Goal: Transaction & Acquisition: Obtain resource

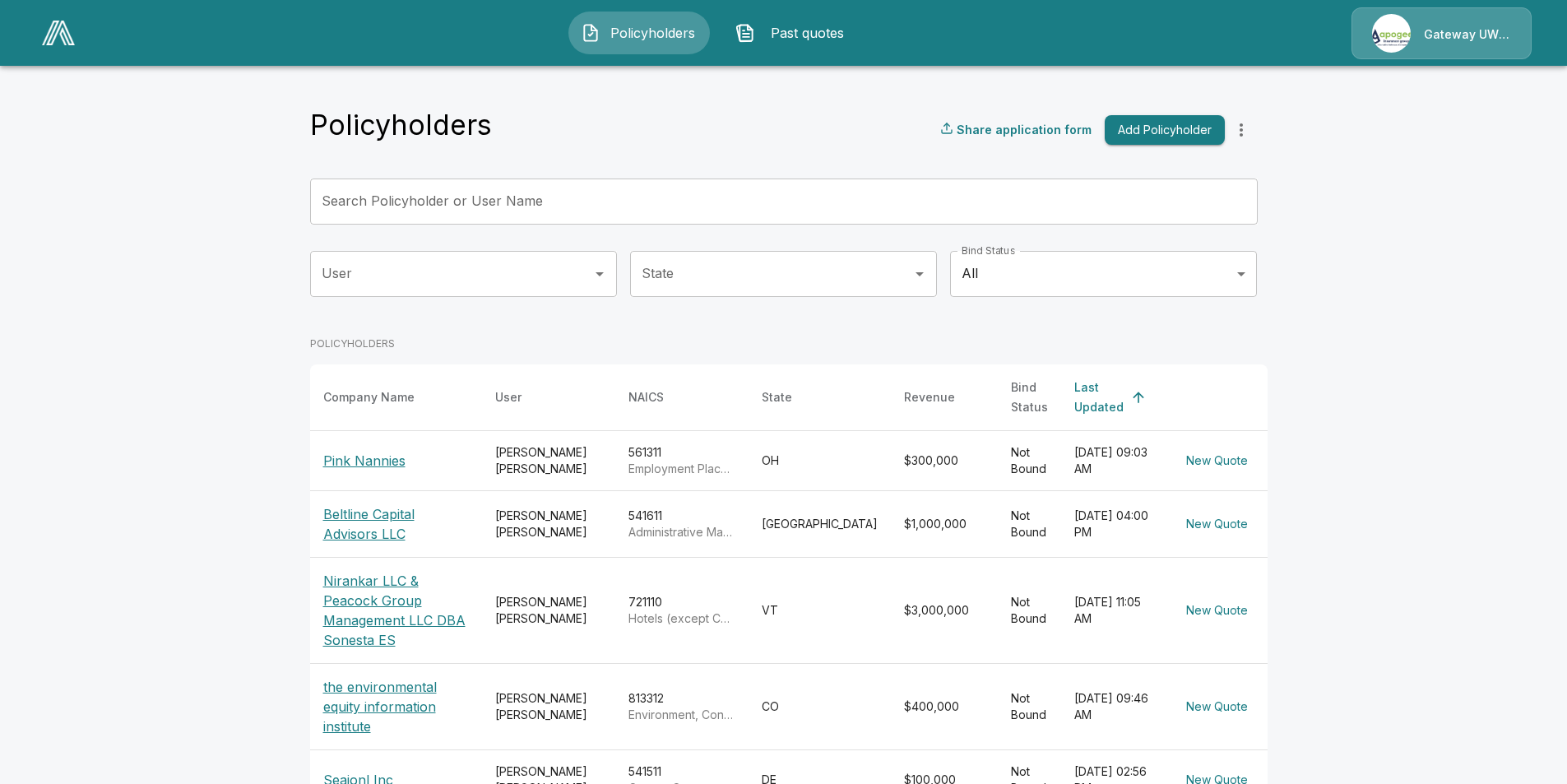
click at [361, 519] on p "Beltline Capital Advisors LLC" at bounding box center [395, 524] width 145 height 39
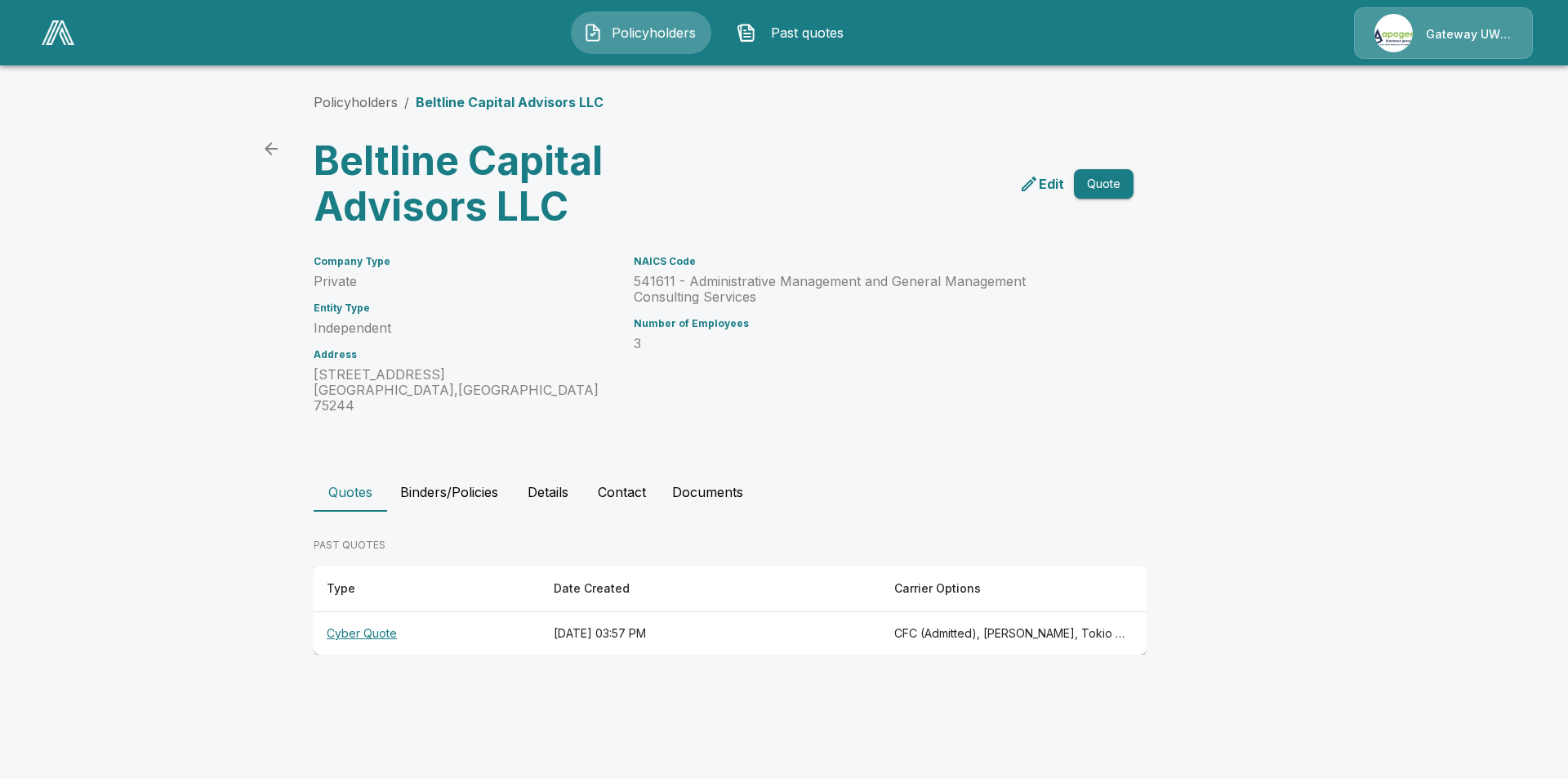
click at [337, 617] on th "Cyber Quote" at bounding box center [428, 633] width 227 height 43
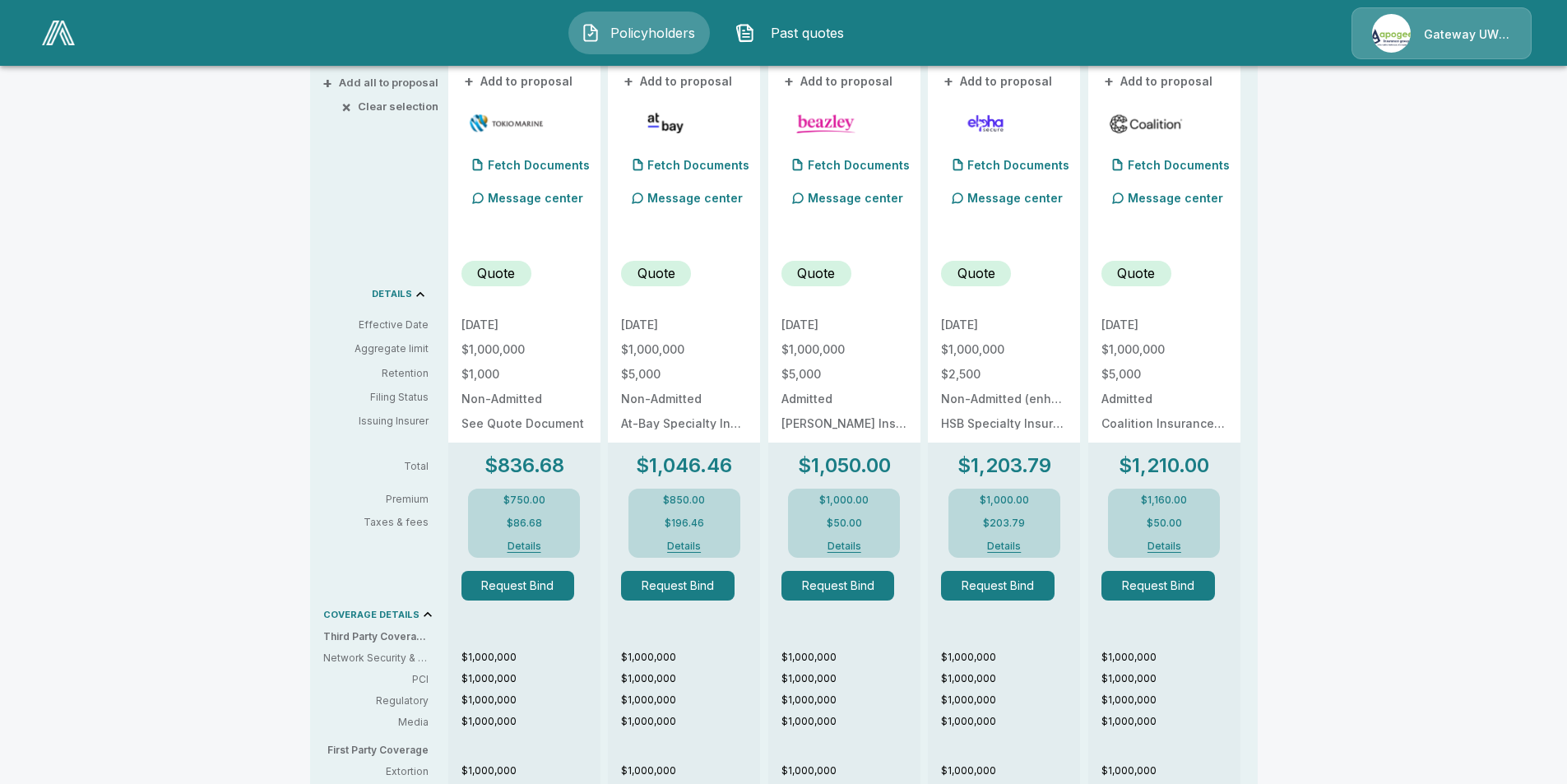
scroll to position [370, 0]
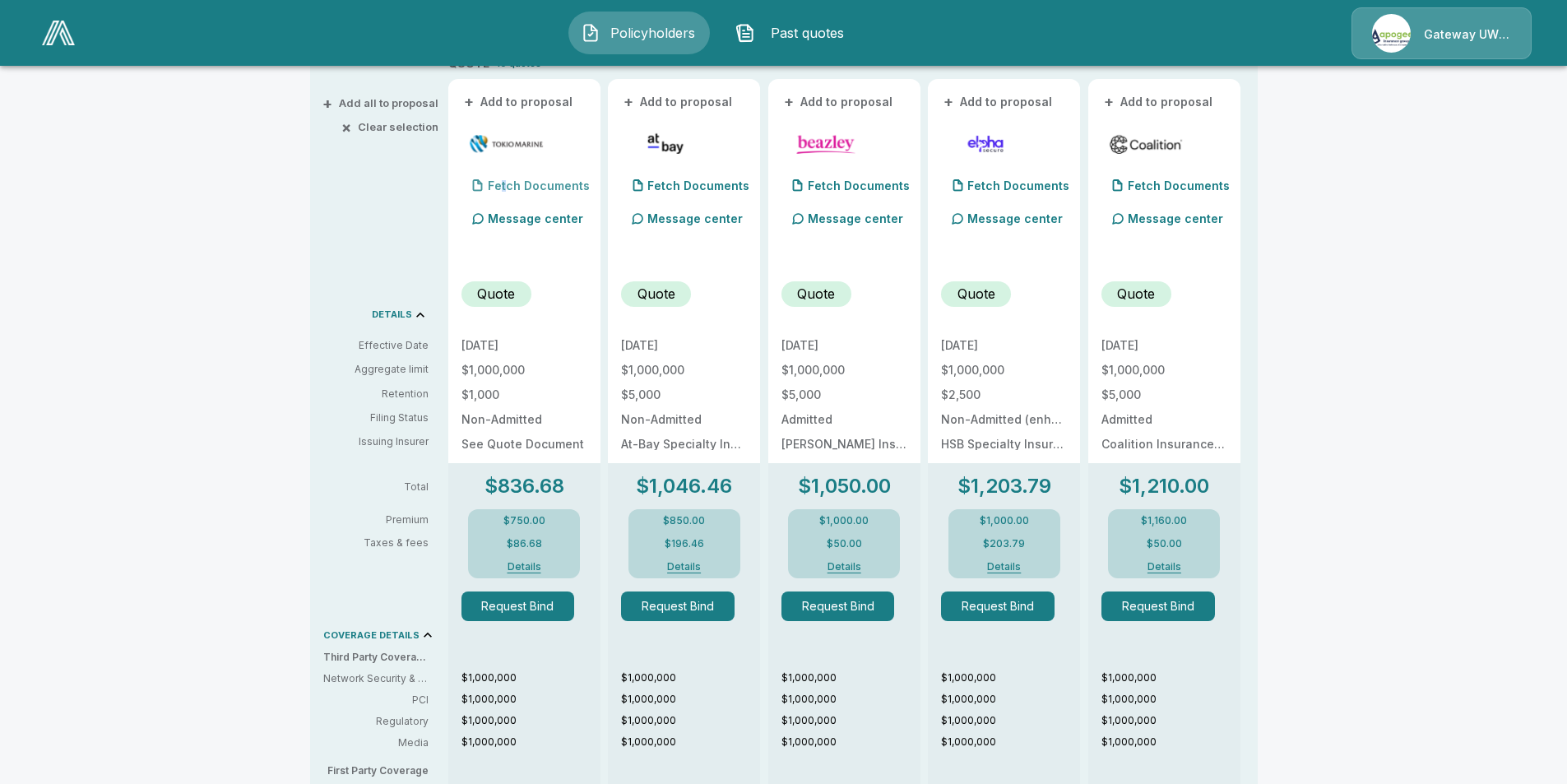
click at [510, 182] on p "Fetch Documents" at bounding box center [539, 185] width 102 height 12
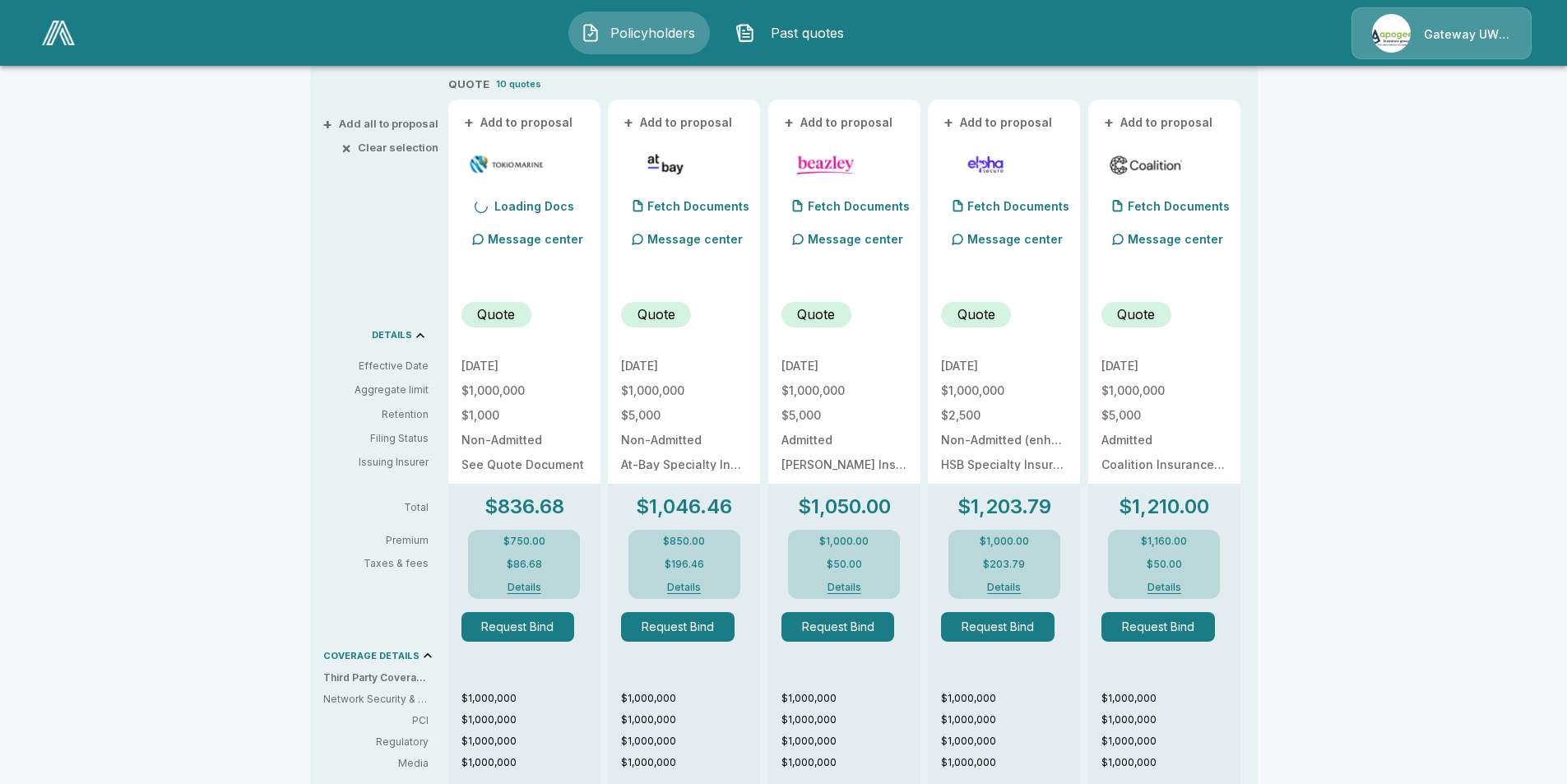
scroll to position [267, 0]
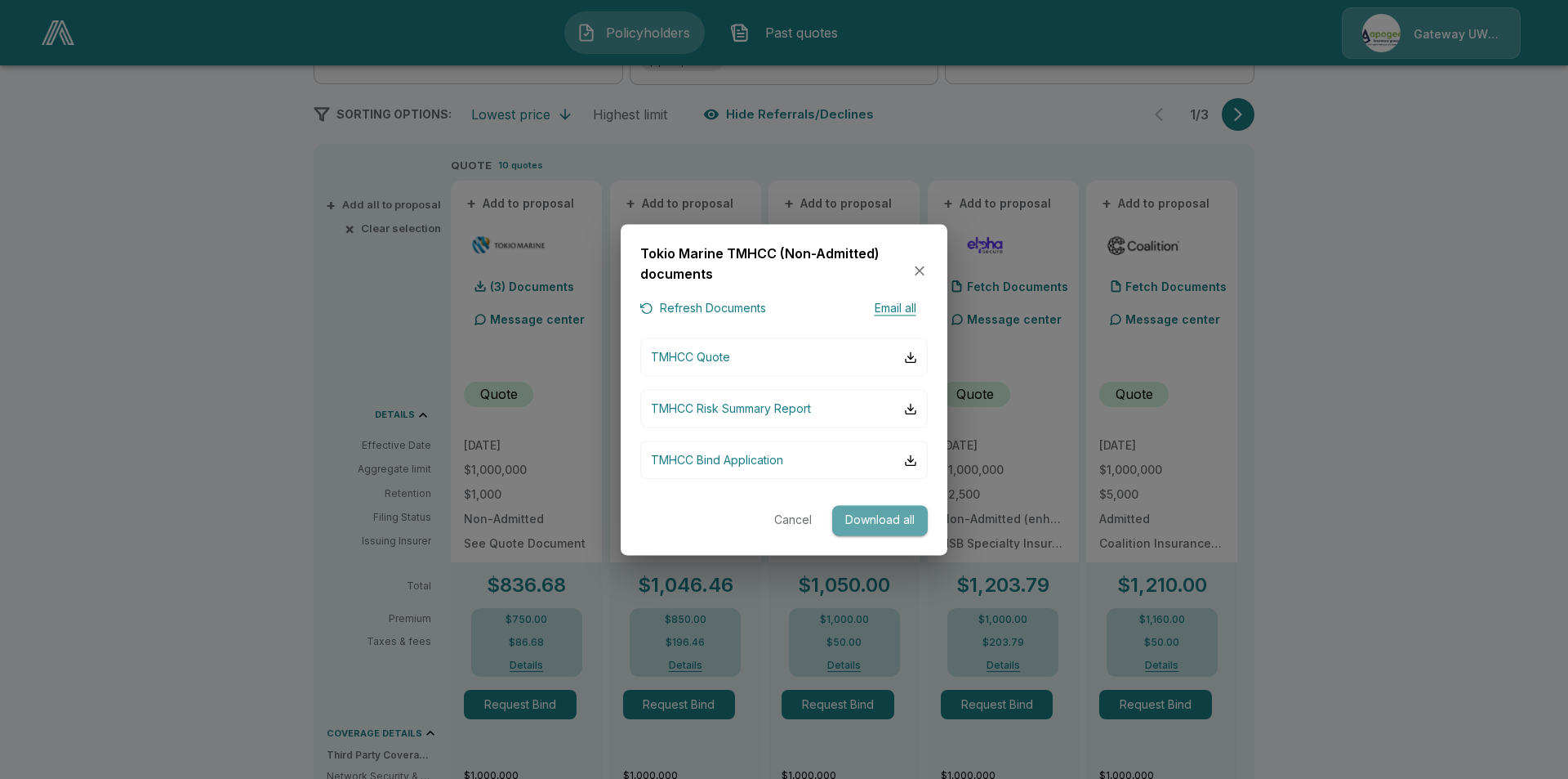
click at [871, 524] on button "Download all" at bounding box center [880, 521] width 95 height 31
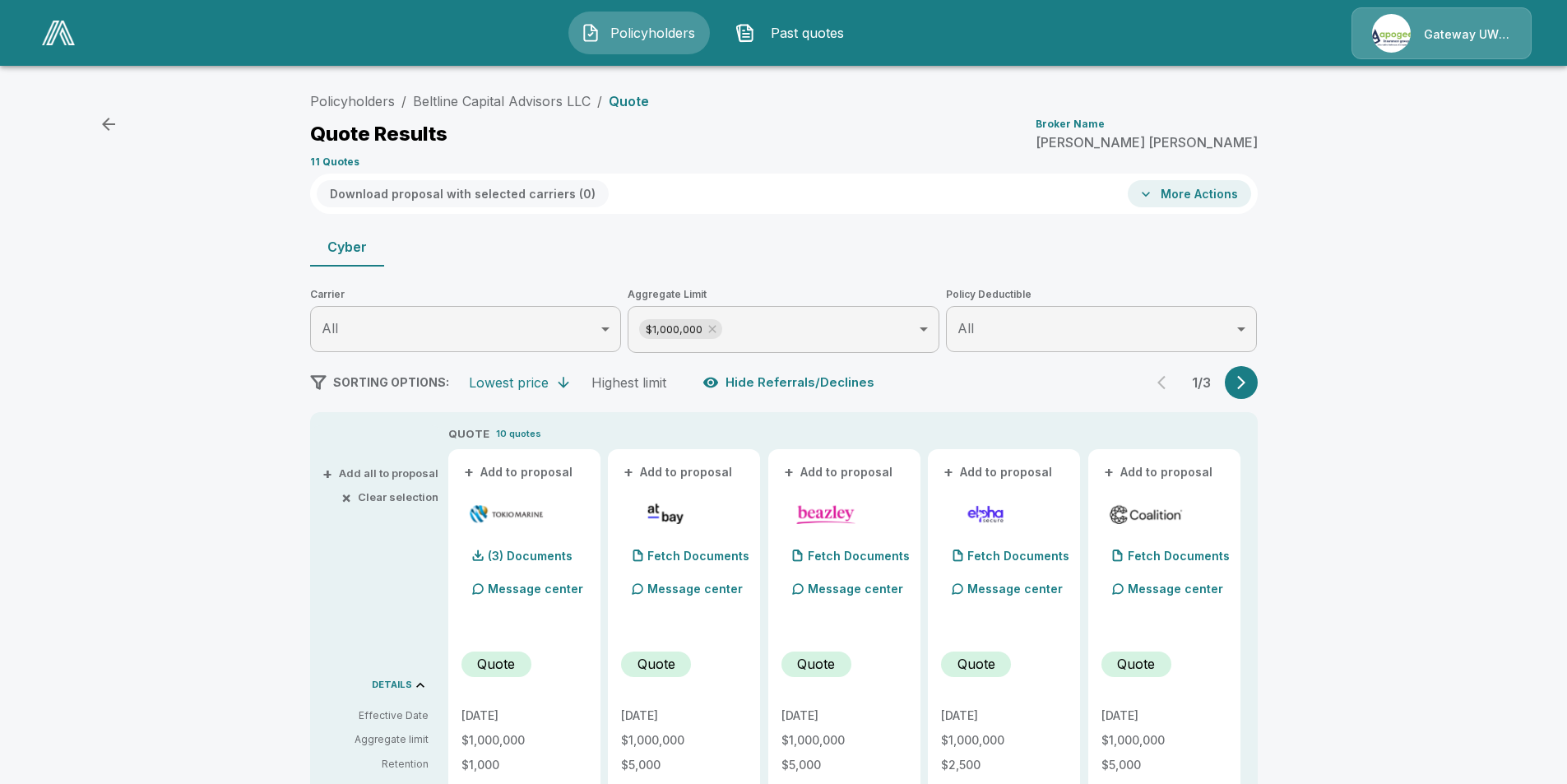
scroll to position [20, 0]
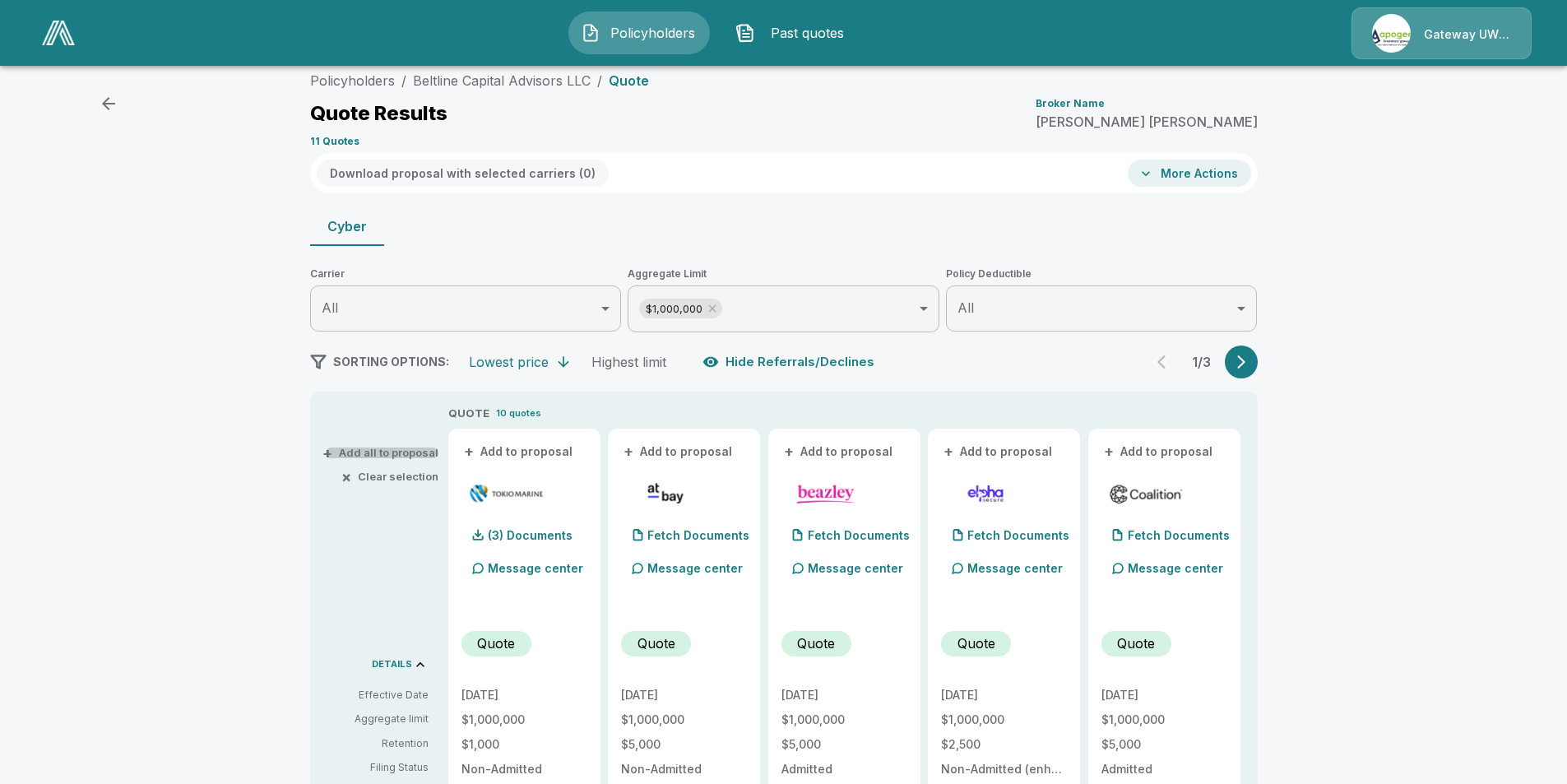
click at [367, 453] on button "+ Add all to proposal" at bounding box center [382, 453] width 112 height 11
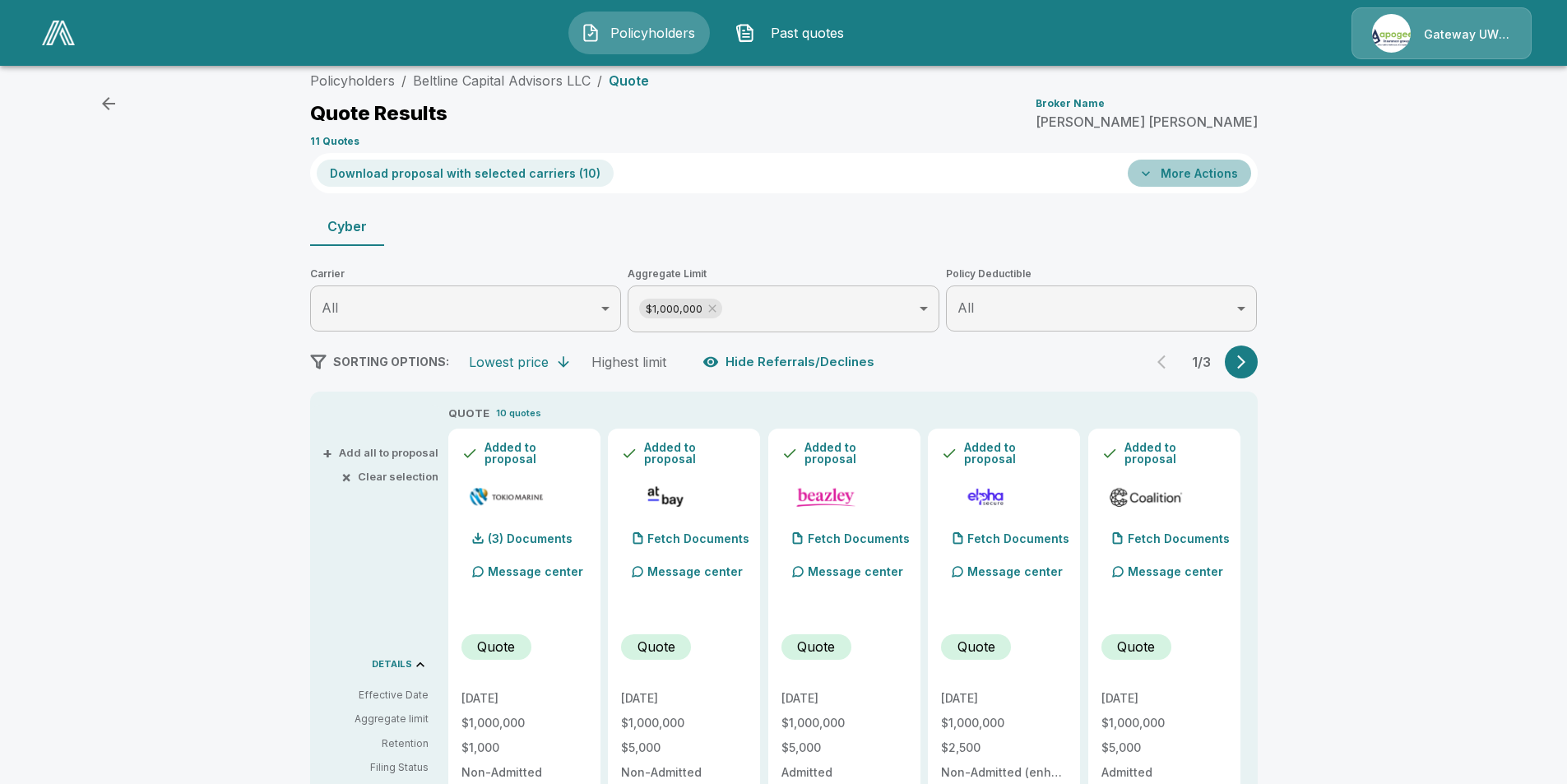
click at [1179, 174] on button "More Actions" at bounding box center [1189, 173] width 123 height 27
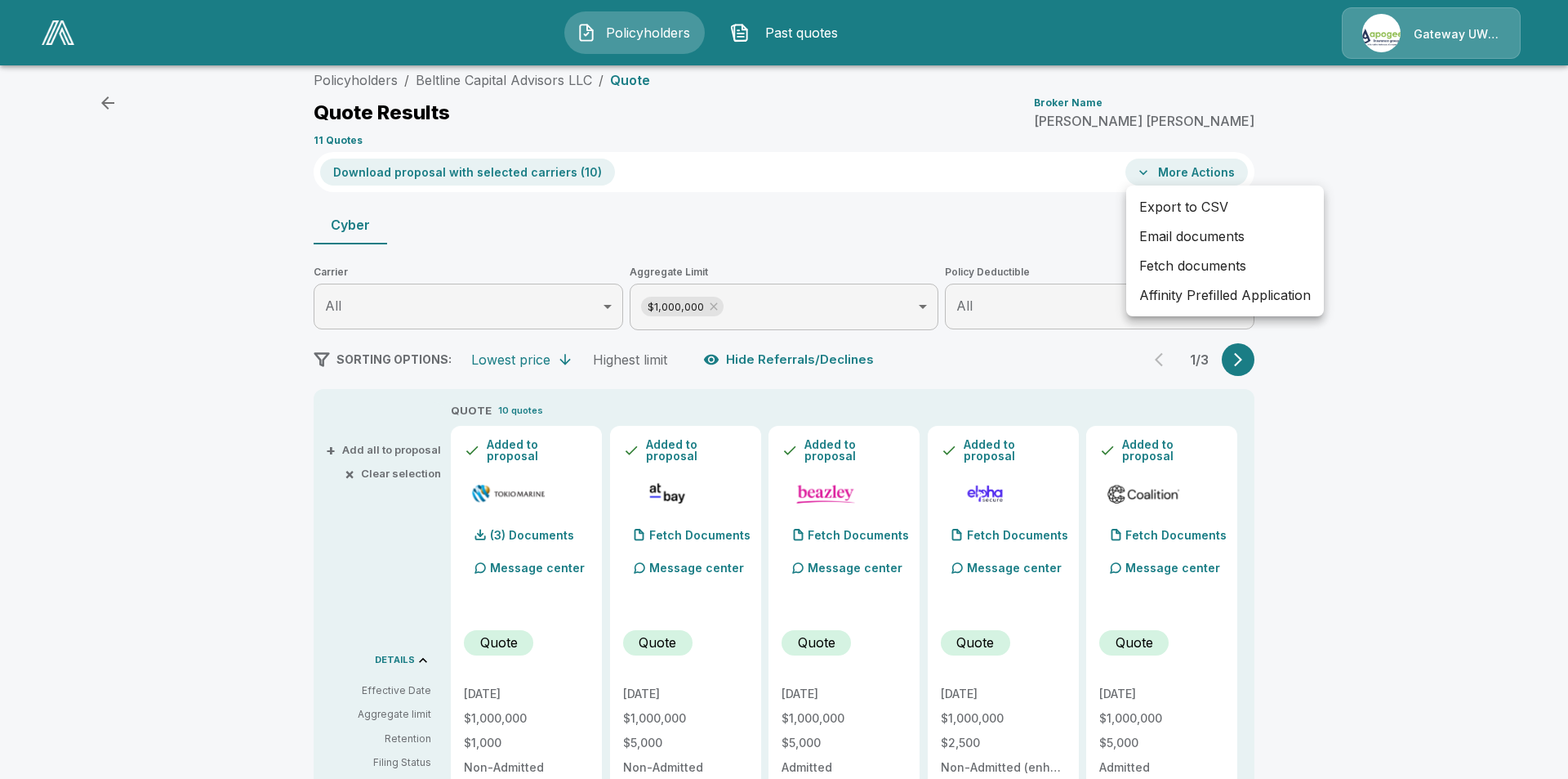
click at [925, 221] on div at bounding box center [784, 390] width 1568 height 779
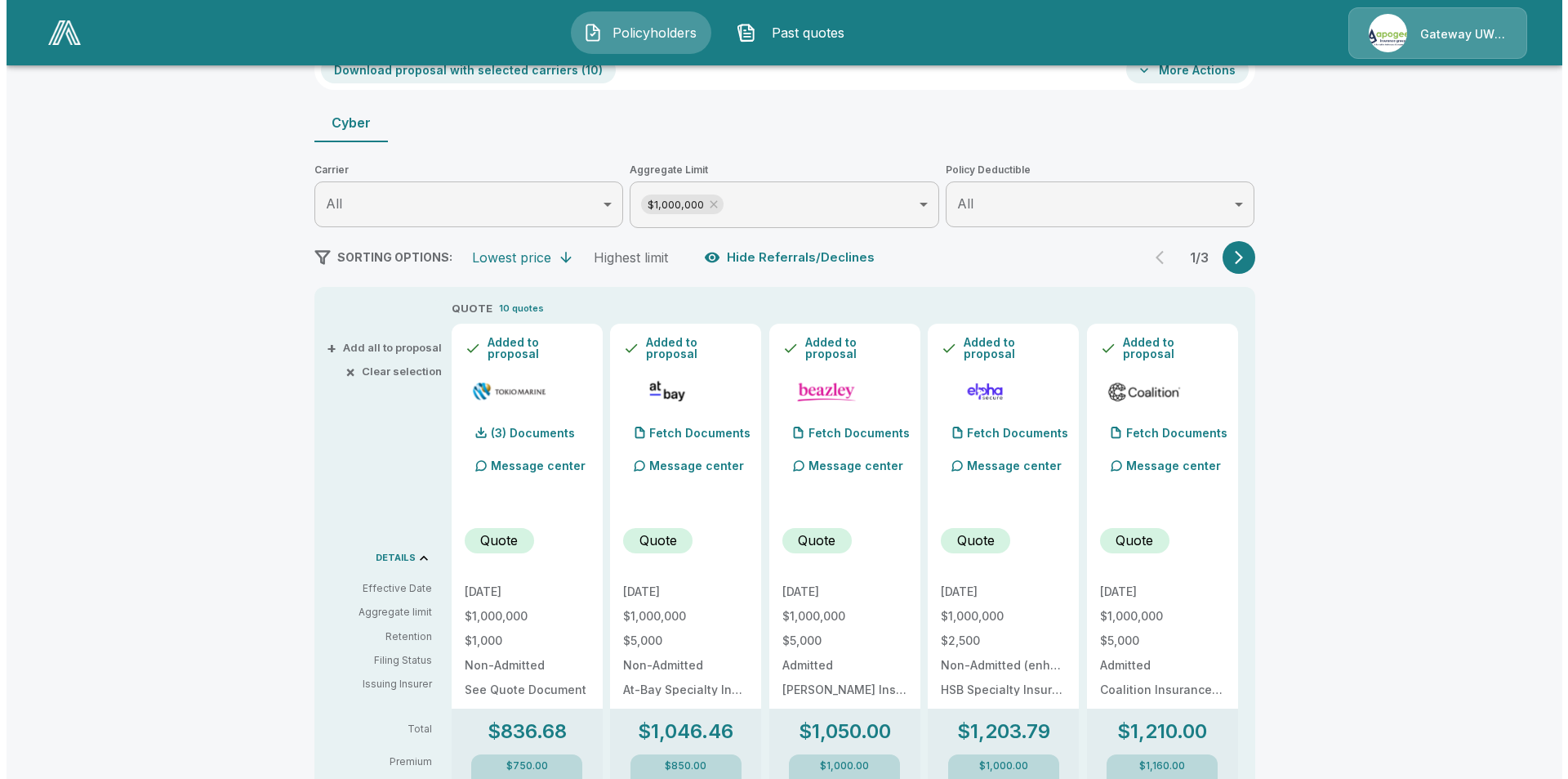
scroll to position [0, 0]
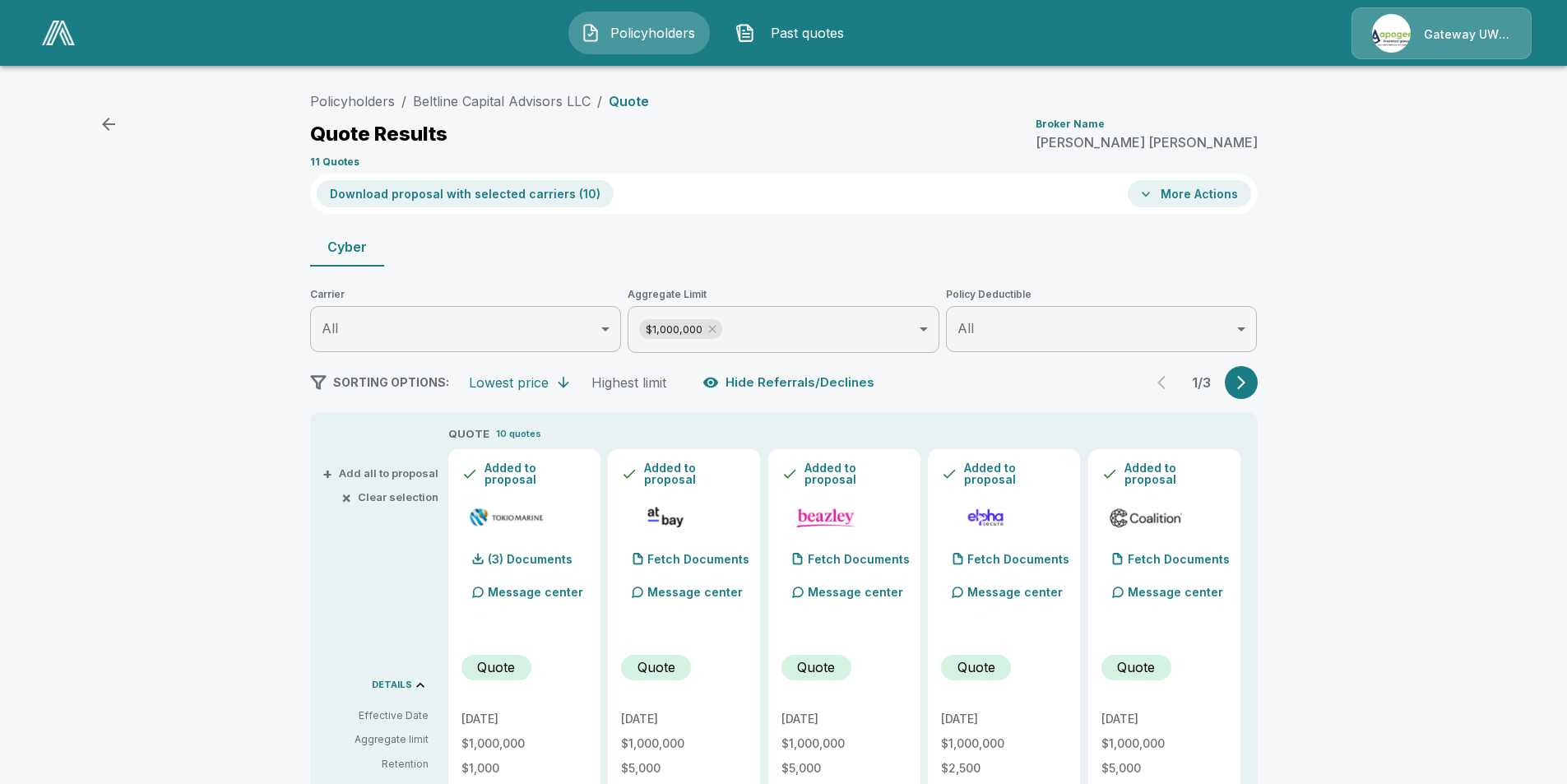
click at [418, 193] on button "Download proposal with selected carriers ( 10 )" at bounding box center [464, 193] width 297 height 27
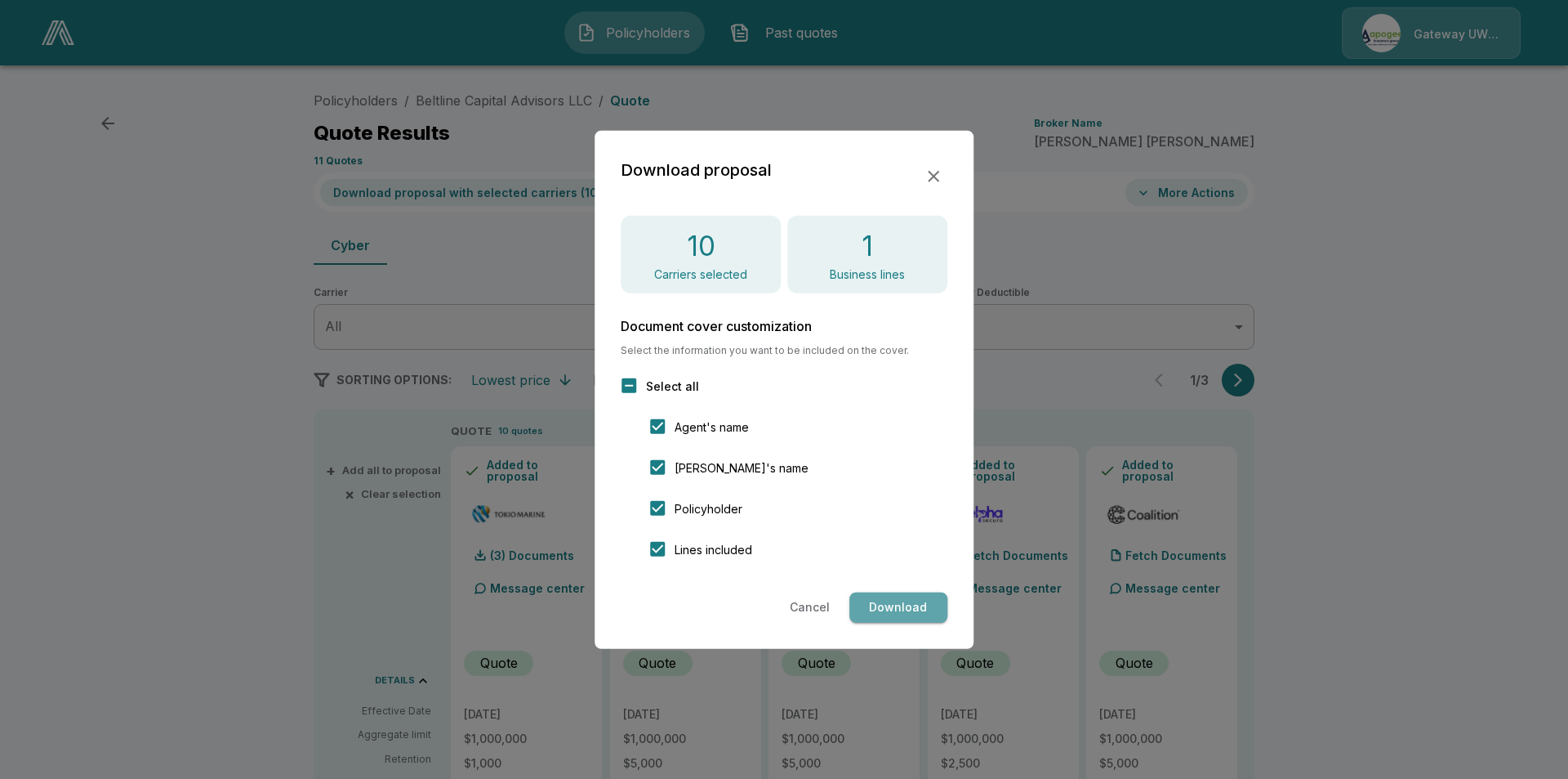
click at [894, 611] on button "Download" at bounding box center [898, 607] width 98 height 31
